Goal: Task Accomplishment & Management: Manage account settings

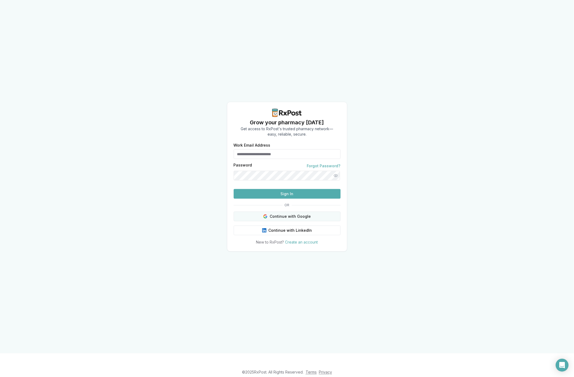
type input "**********"
click at [299, 221] on button "Continue with Google" at bounding box center [287, 217] width 107 height 10
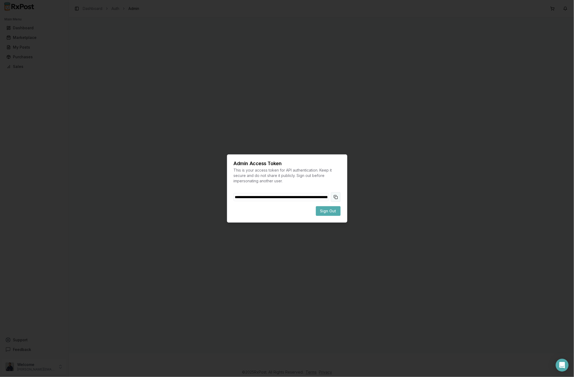
click at [336, 197] on button "Copy token to clipboard" at bounding box center [336, 197] width 10 height 10
click at [333, 207] on button "Sign Out" at bounding box center [328, 211] width 25 height 10
